Goal: Navigation & Orientation: Understand site structure

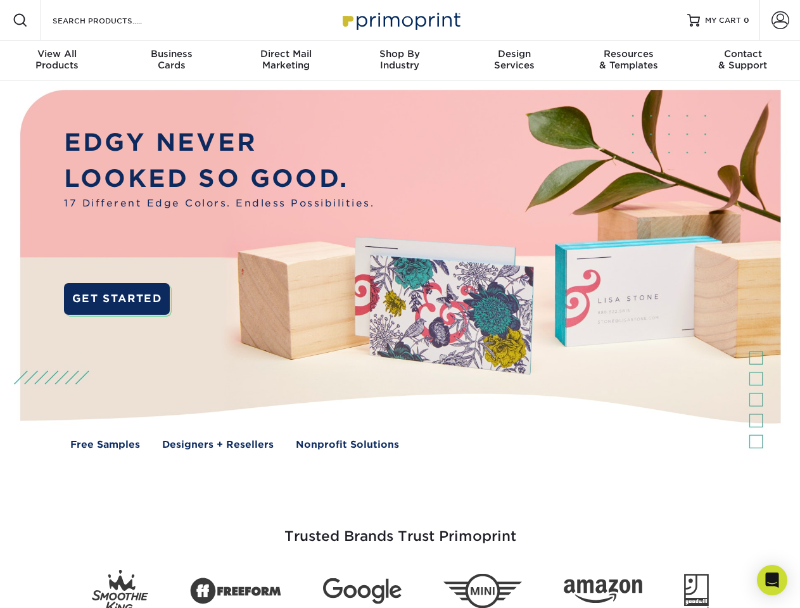
click at [400, 304] on img at bounding box center [400, 279] width 792 height 396
click at [20, 20] on span at bounding box center [20, 20] width 15 height 15
click at [780, 20] on span at bounding box center [781, 20] width 18 height 18
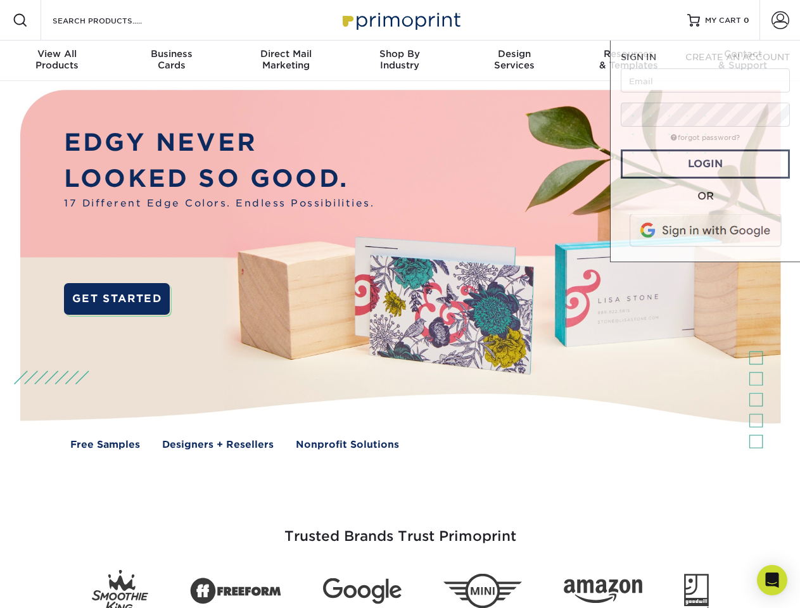
click at [57, 61] on div "View All Products" at bounding box center [57, 59] width 114 height 23
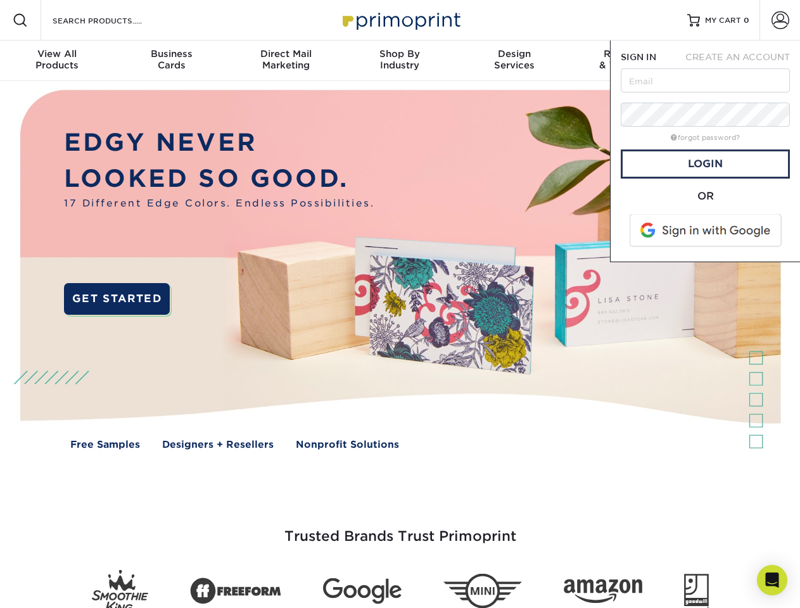
click at [171, 61] on div "Business Cards" at bounding box center [171, 59] width 114 height 23
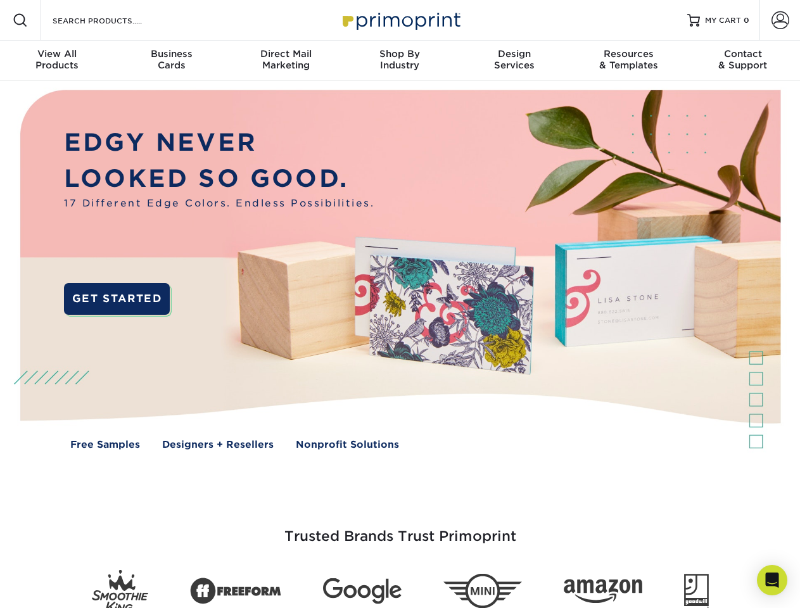
click at [286, 61] on div "Direct Mail Marketing" at bounding box center [286, 59] width 114 height 23
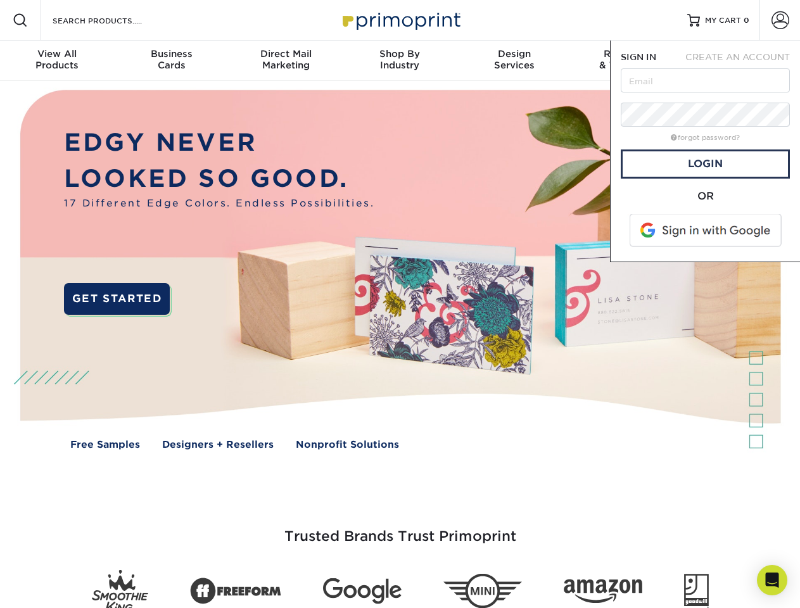
click at [400, 61] on div "Shop By Industry" at bounding box center [400, 59] width 114 height 23
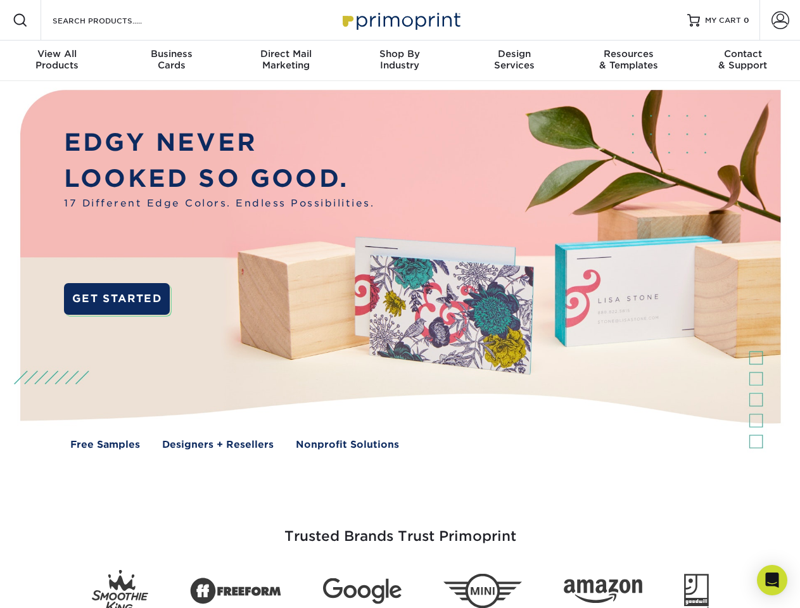
click at [515, 61] on div "Design Services" at bounding box center [515, 59] width 114 height 23
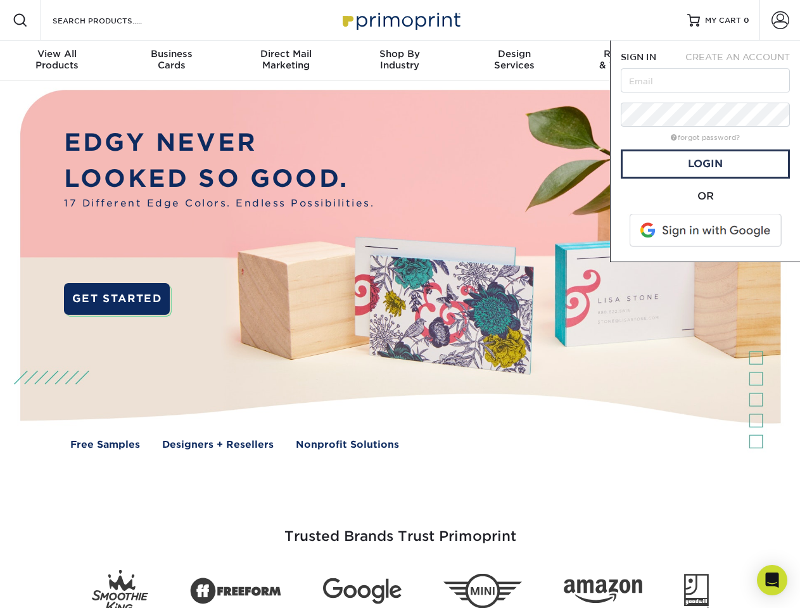
click at [629, 61] on span "SIGN IN" at bounding box center [638, 57] width 35 height 10
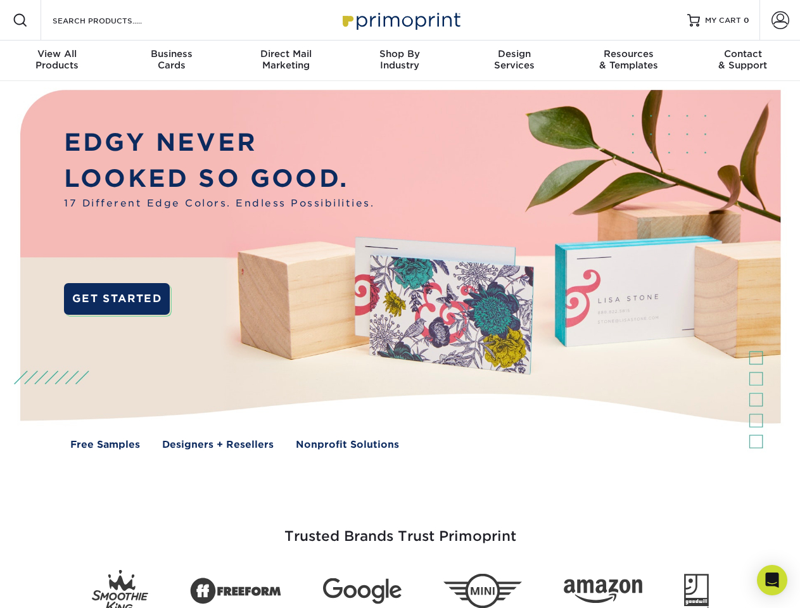
click at [743, 61] on div "Contact & Support" at bounding box center [743, 59] width 114 height 23
